Goal: Obtain resource: Obtain resource

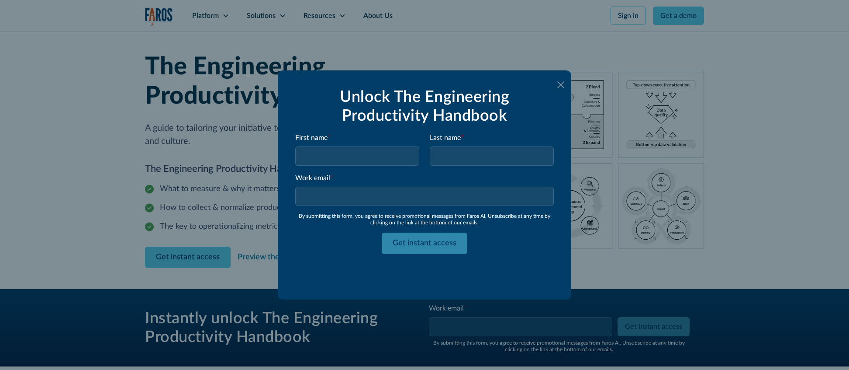
click at [563, 87] on icon at bounding box center [560, 84] width 7 height 7
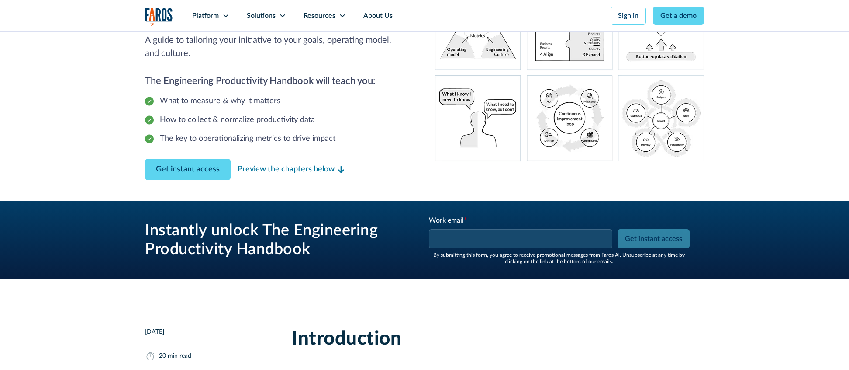
scroll to position [132, 0]
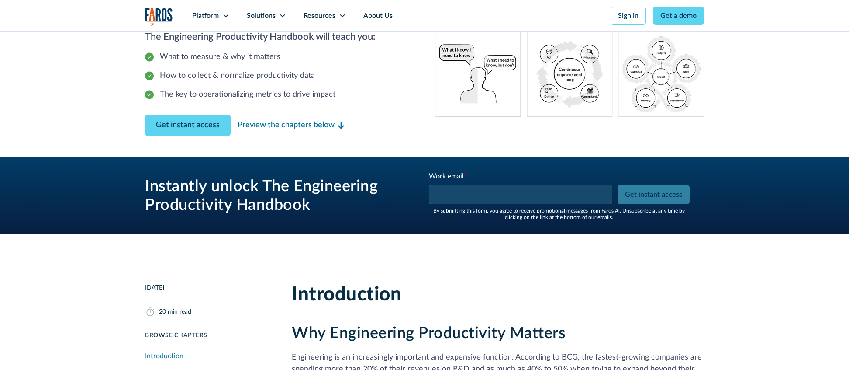
click at [462, 201] on input "Work email *" at bounding box center [520, 194] width 183 height 19
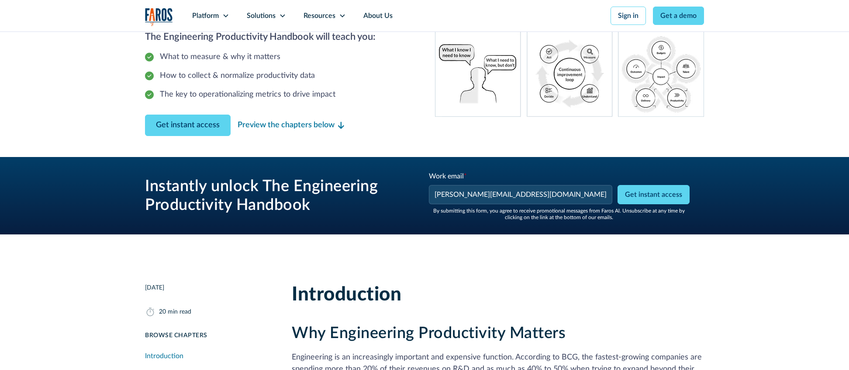
type input "[PERSON_NAME][EMAIL_ADDRESS][DOMAIN_NAME]"
click at [353, 207] on h3 "Instantly unlock The Engineering Productivity Handbook" at bounding box center [276, 196] width 262 height 38
drag, startPoint x: 772, startPoint y: 204, endPoint x: 671, endPoint y: 193, distance: 102.0
click at [772, 204] on div "Instantly unlock The Engineering Productivity Handbook Work email * [PERSON_NAM…" at bounding box center [424, 195] width 849 height 77
click at [673, 193] on input "Get instant access" at bounding box center [654, 194] width 72 height 19
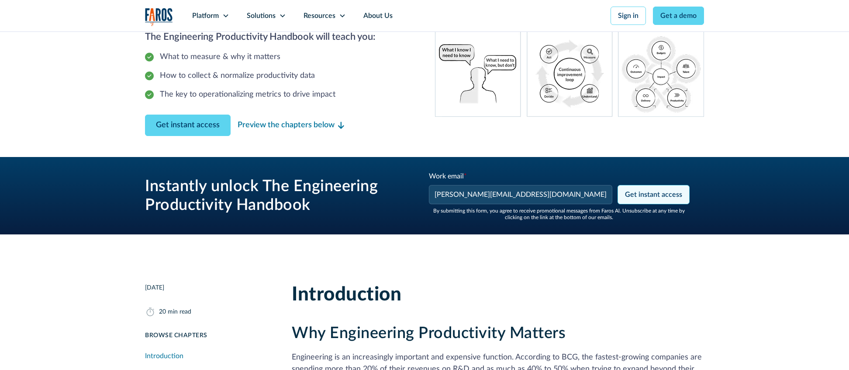
type input "Please wait..."
